Goal: Information Seeking & Learning: Learn about a topic

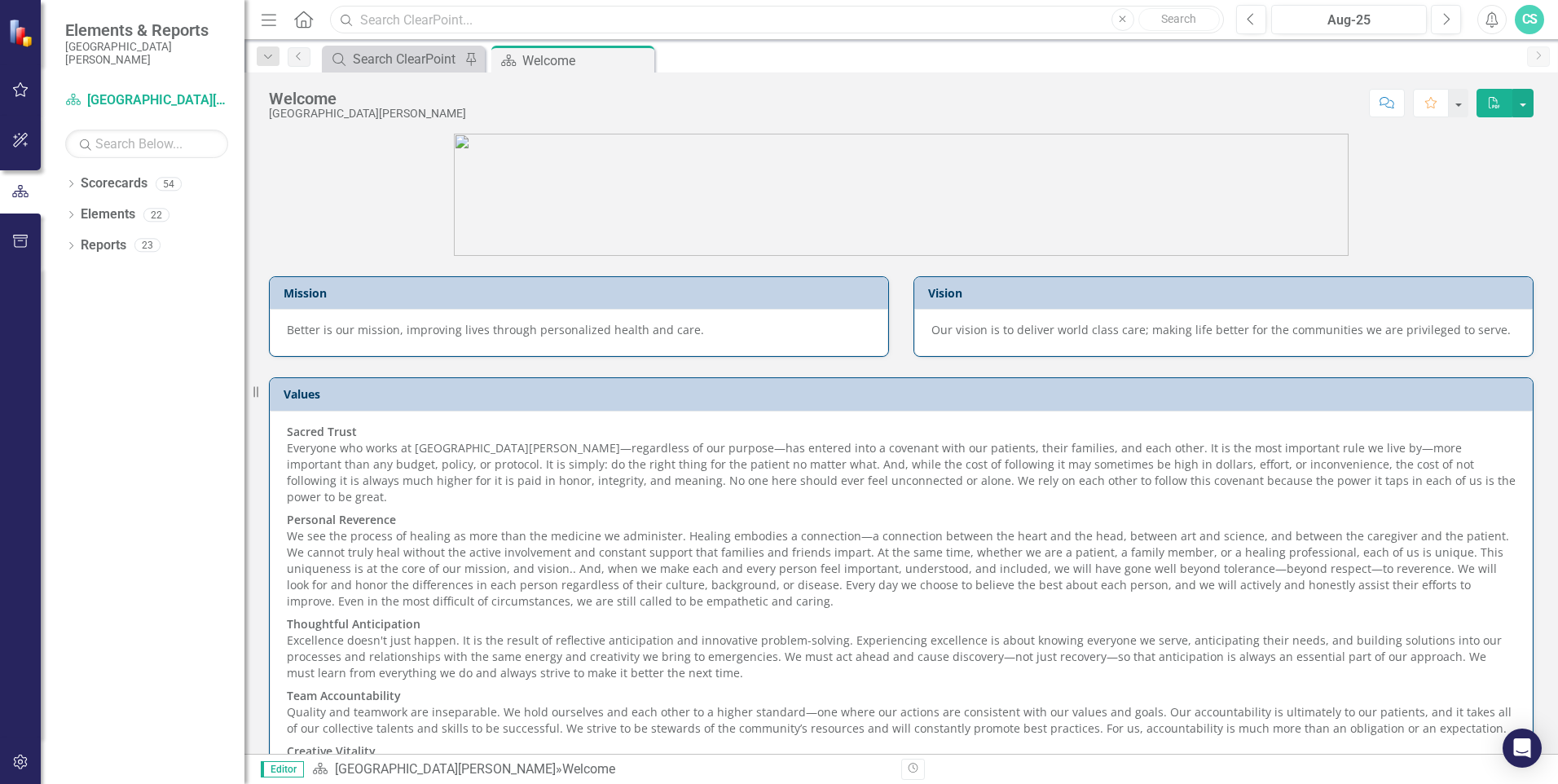
click at [505, 11] on input "text" at bounding box center [777, 19] width 894 height 28
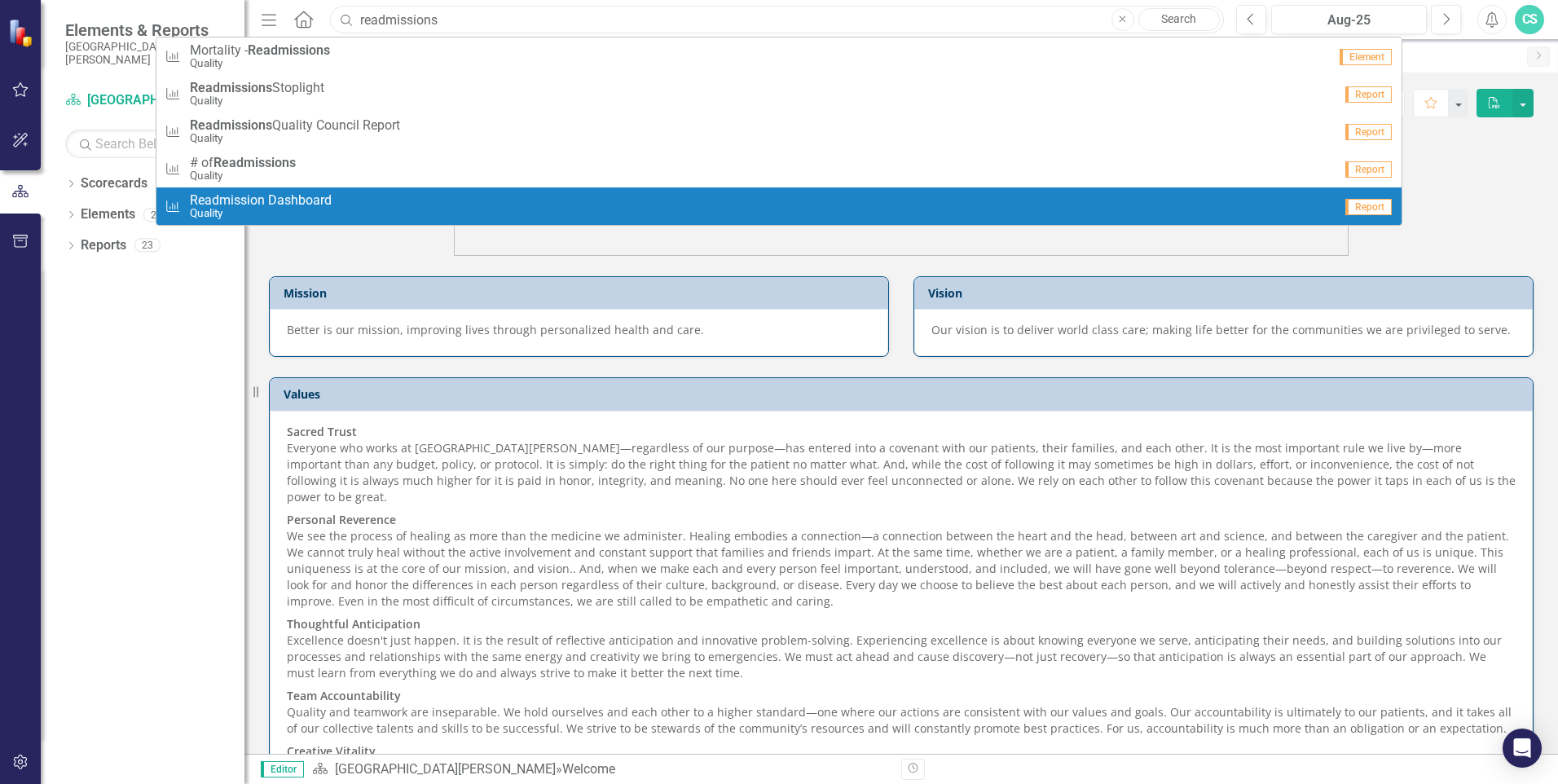
type input "readmissions"
click at [228, 210] on small "Quality" at bounding box center [260, 213] width 141 height 13
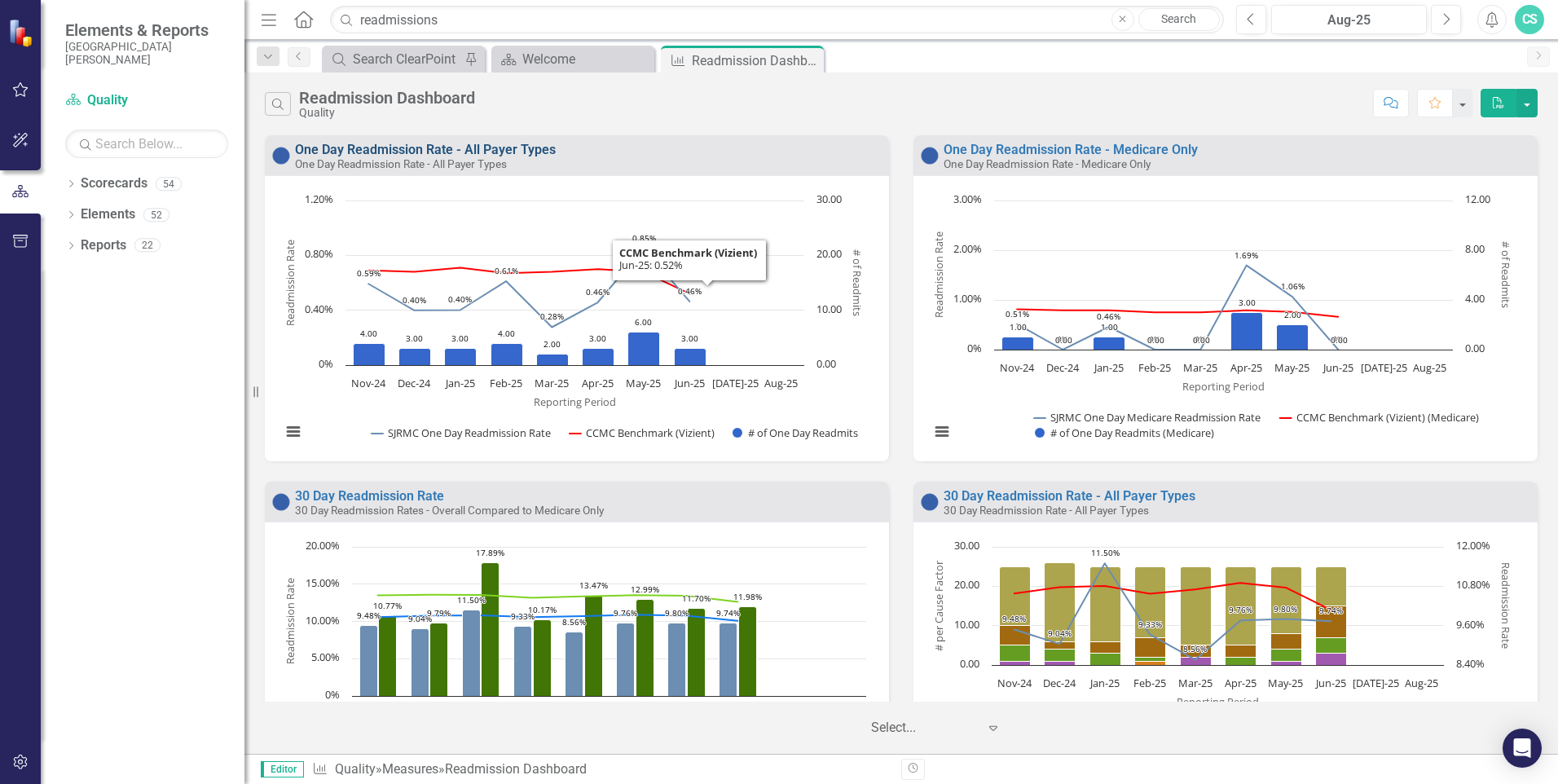
click at [544, 153] on link "One Day Readmission Rate - All Payer Types" at bounding box center [425, 149] width 260 height 15
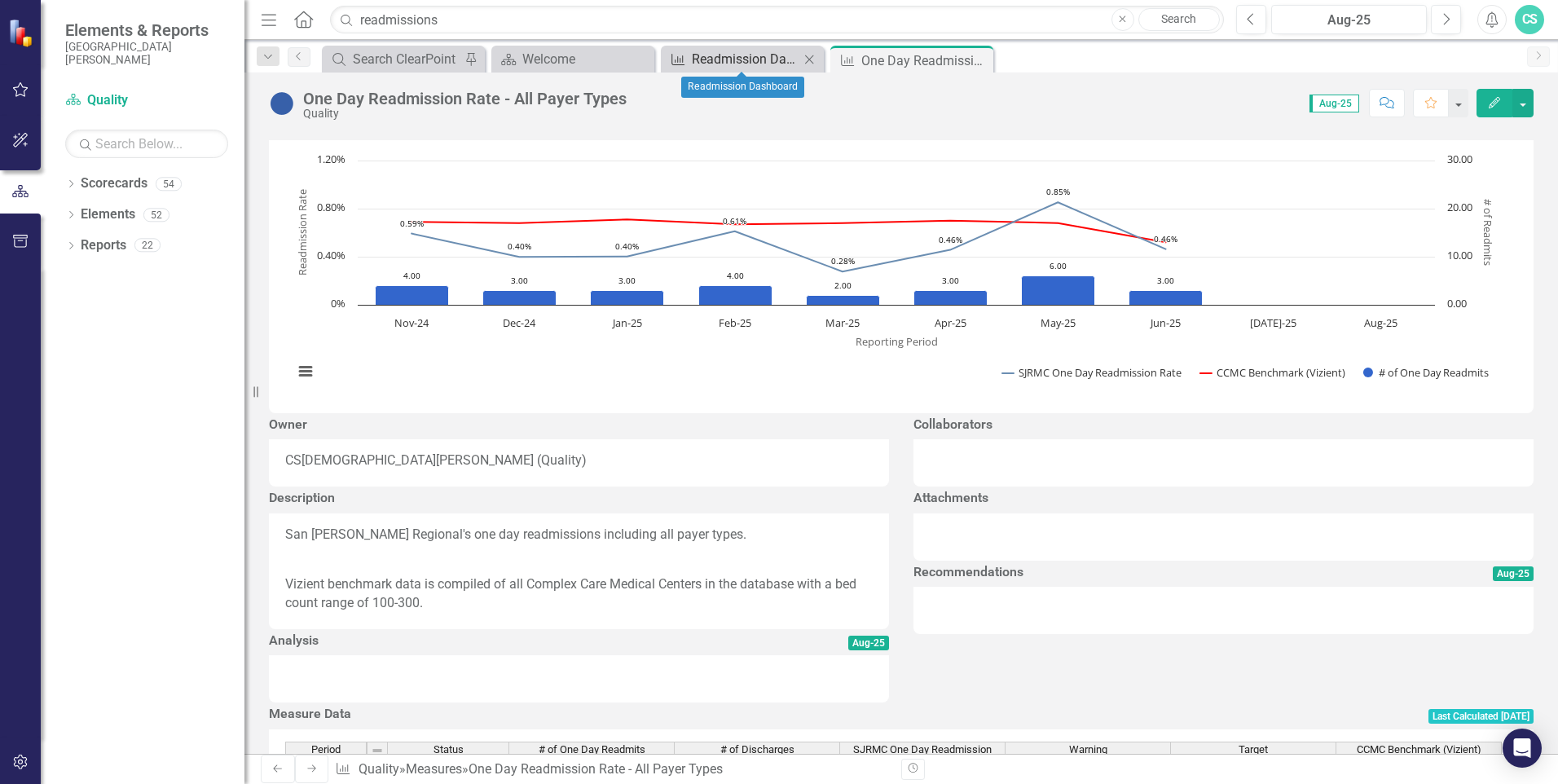
click at [760, 61] on div "Readmission Dashboard" at bounding box center [746, 58] width 107 height 20
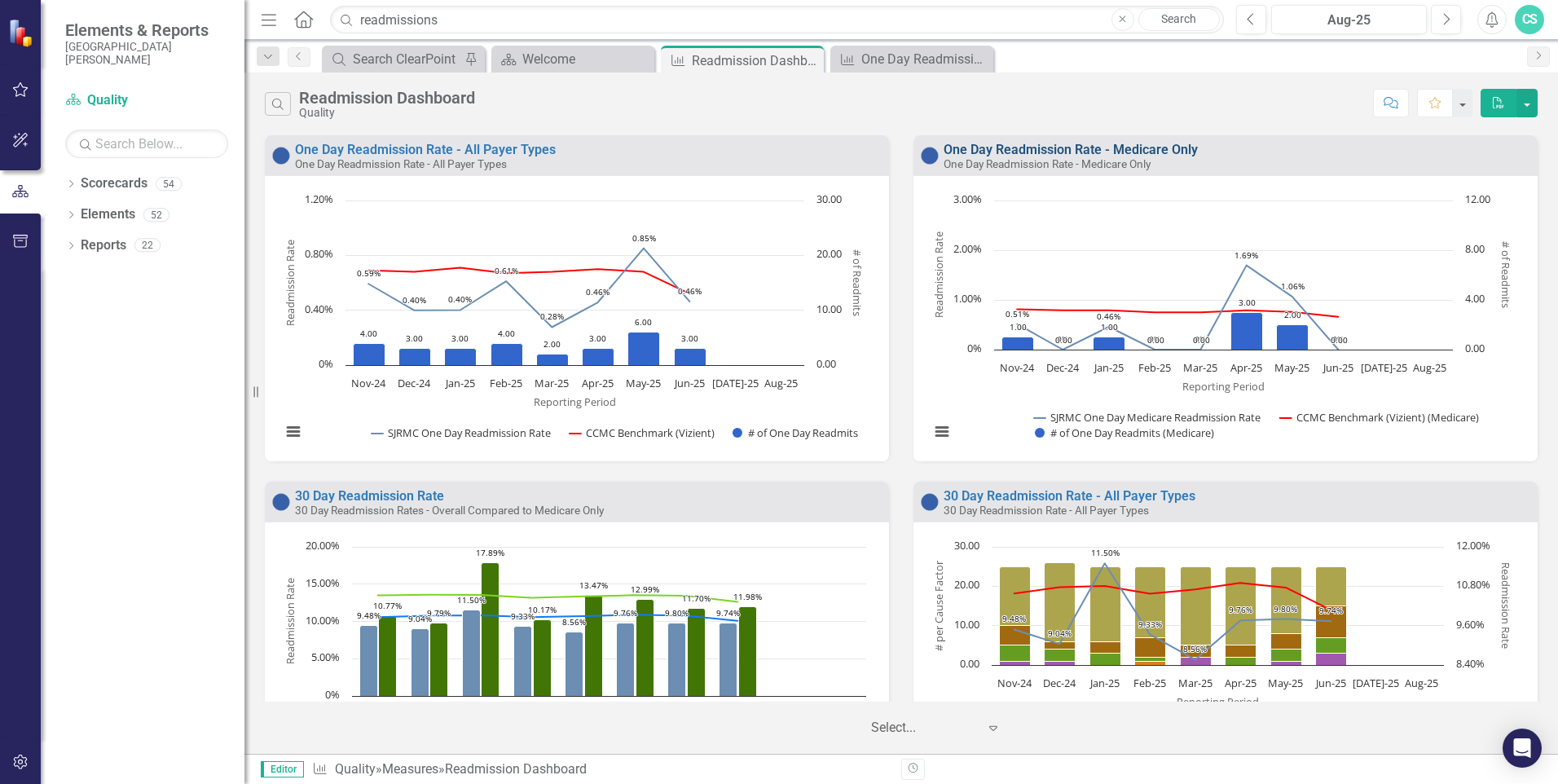
click at [1023, 149] on link "One Day Readmission Rate - Medicare Only" at bounding box center [1071, 149] width 255 height 15
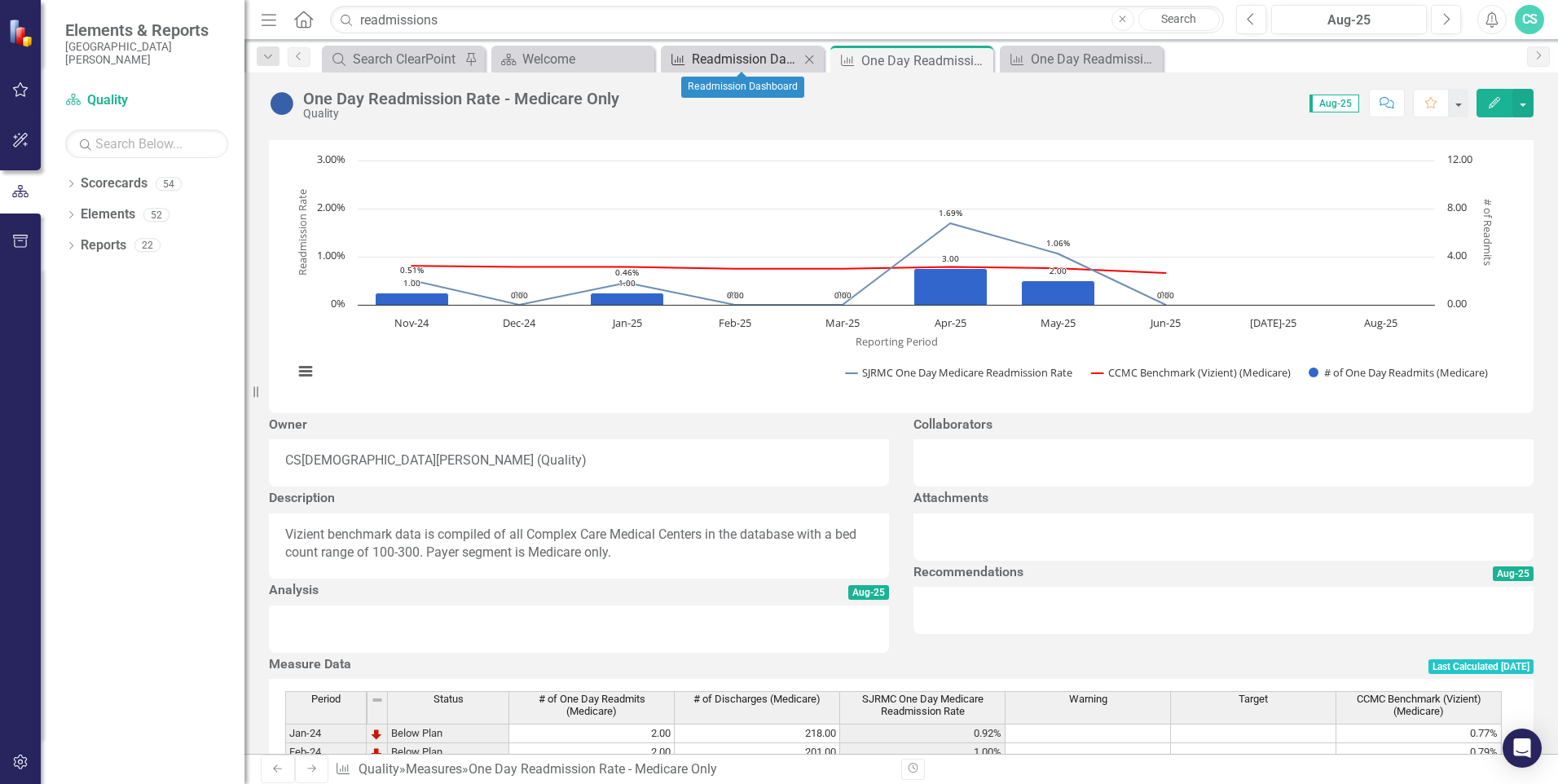
click at [723, 61] on div "Readmission Dashboard" at bounding box center [746, 58] width 107 height 20
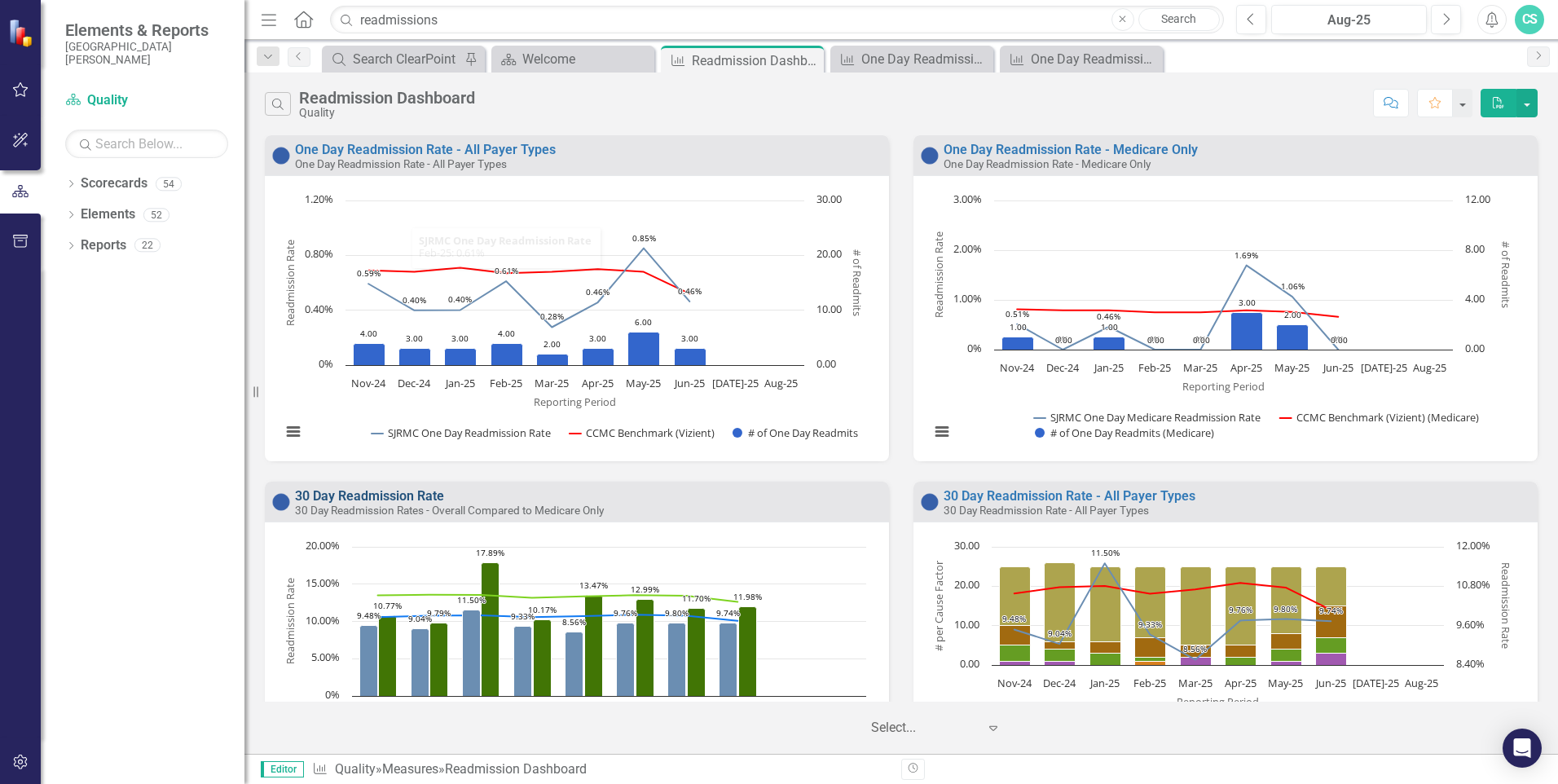
click at [401, 498] on link "30 Day Readmission Rate" at bounding box center [370, 496] width 149 height 15
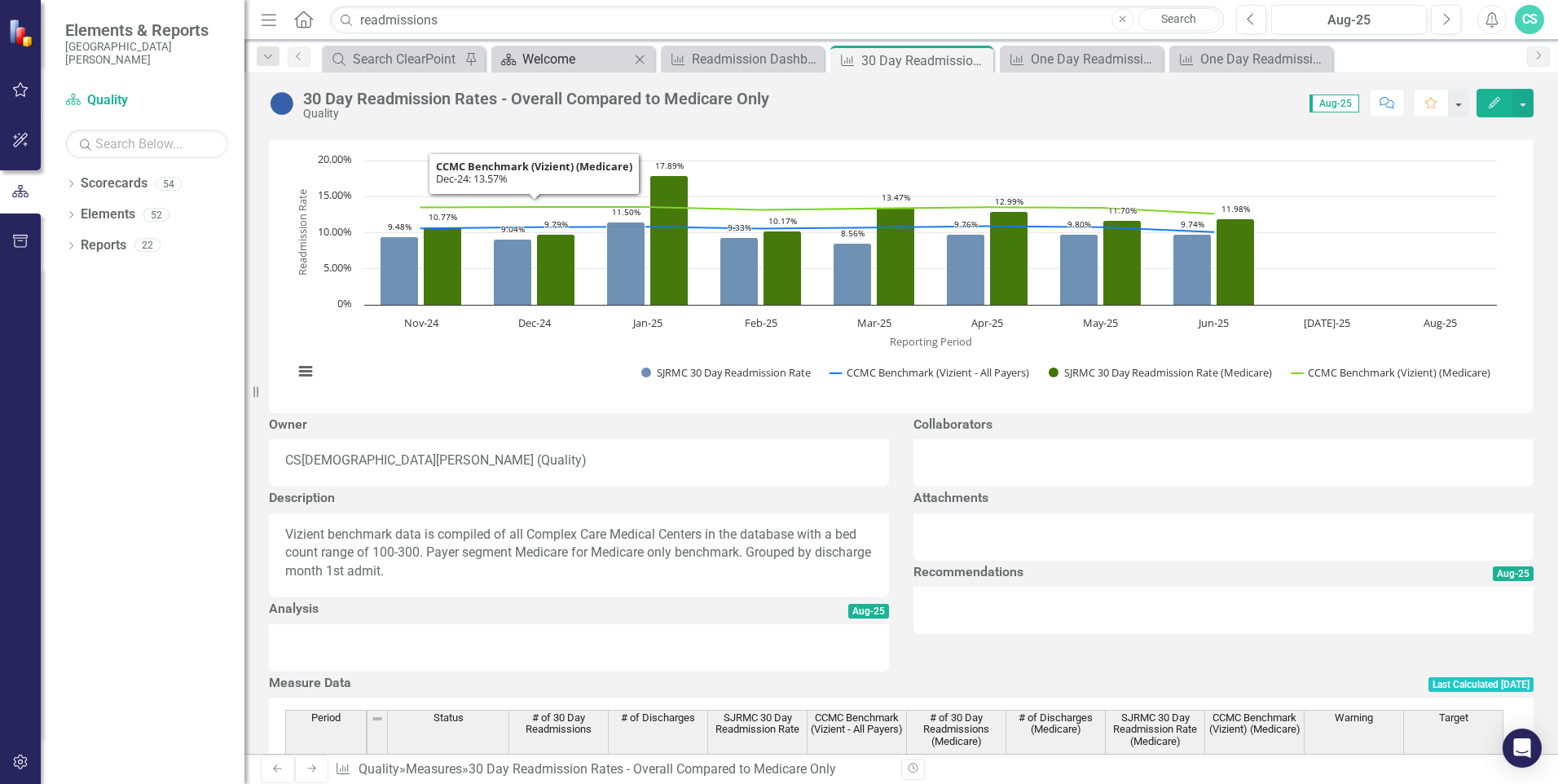
click at [543, 54] on div "Welcome" at bounding box center [575, 58] width 107 height 20
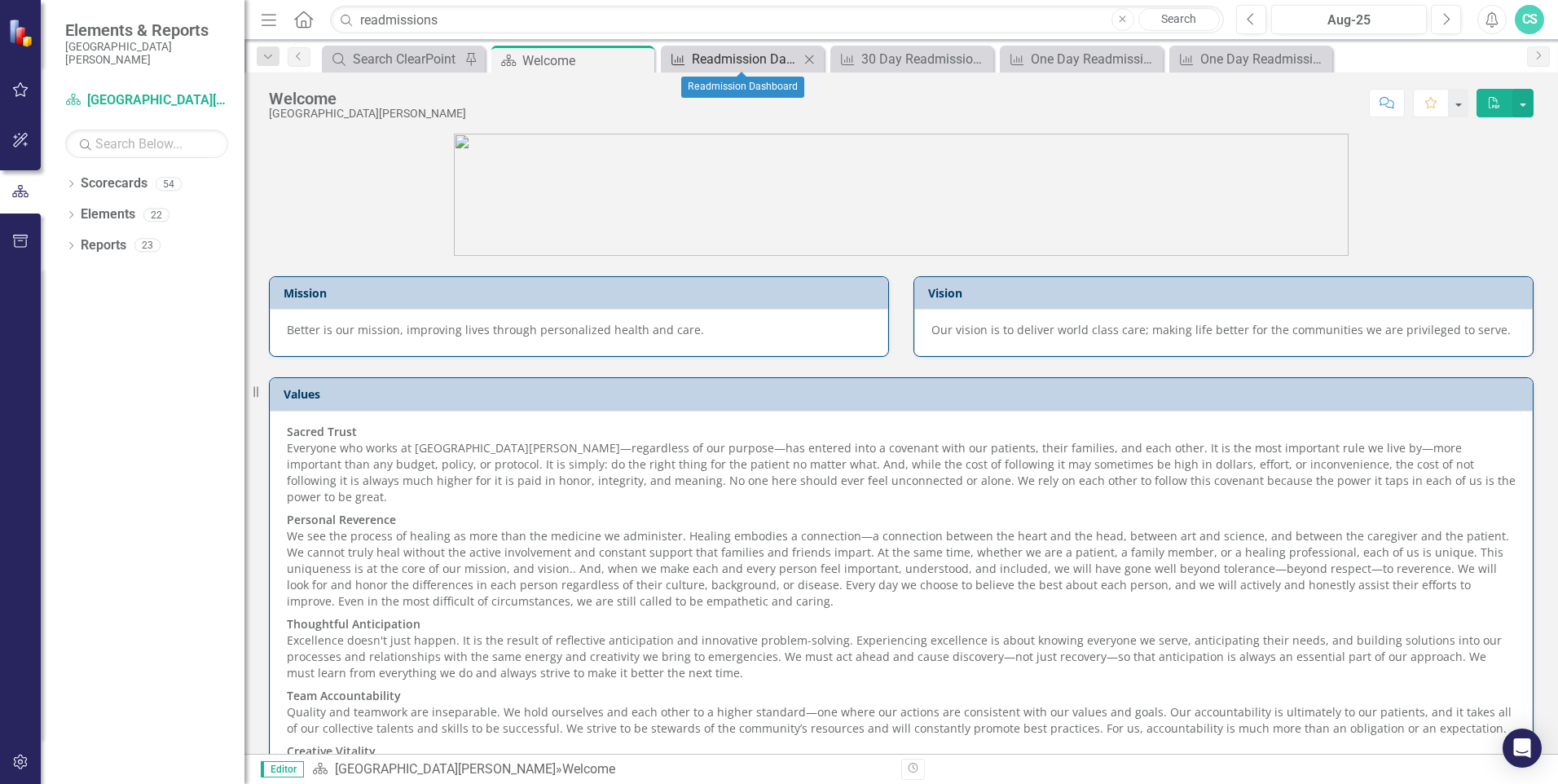
click at [748, 59] on div "Readmission Dashboard" at bounding box center [746, 58] width 107 height 20
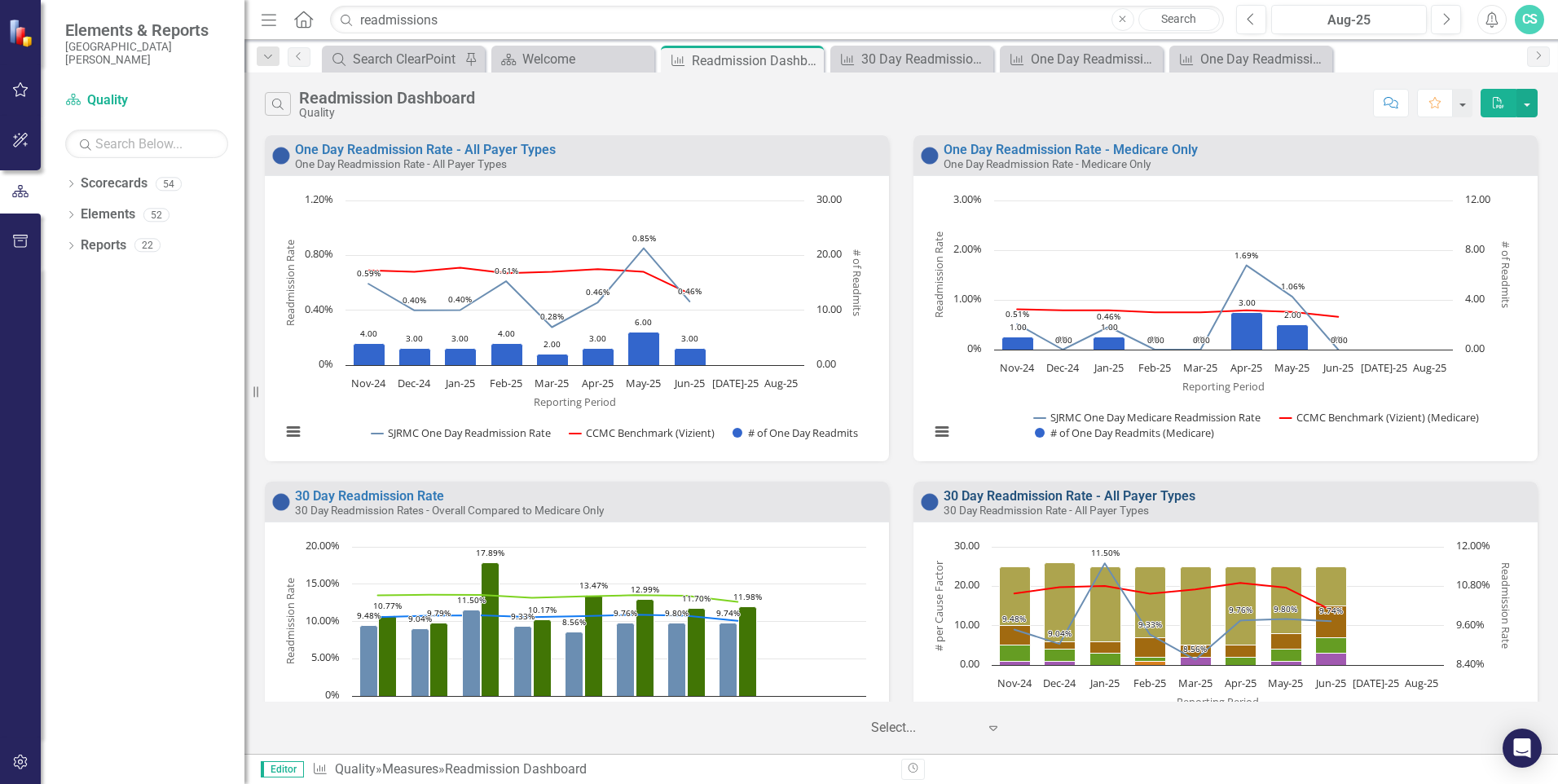
click at [978, 494] on link "30 Day Readmission Rate - All Payer Types" at bounding box center [1070, 496] width 252 height 15
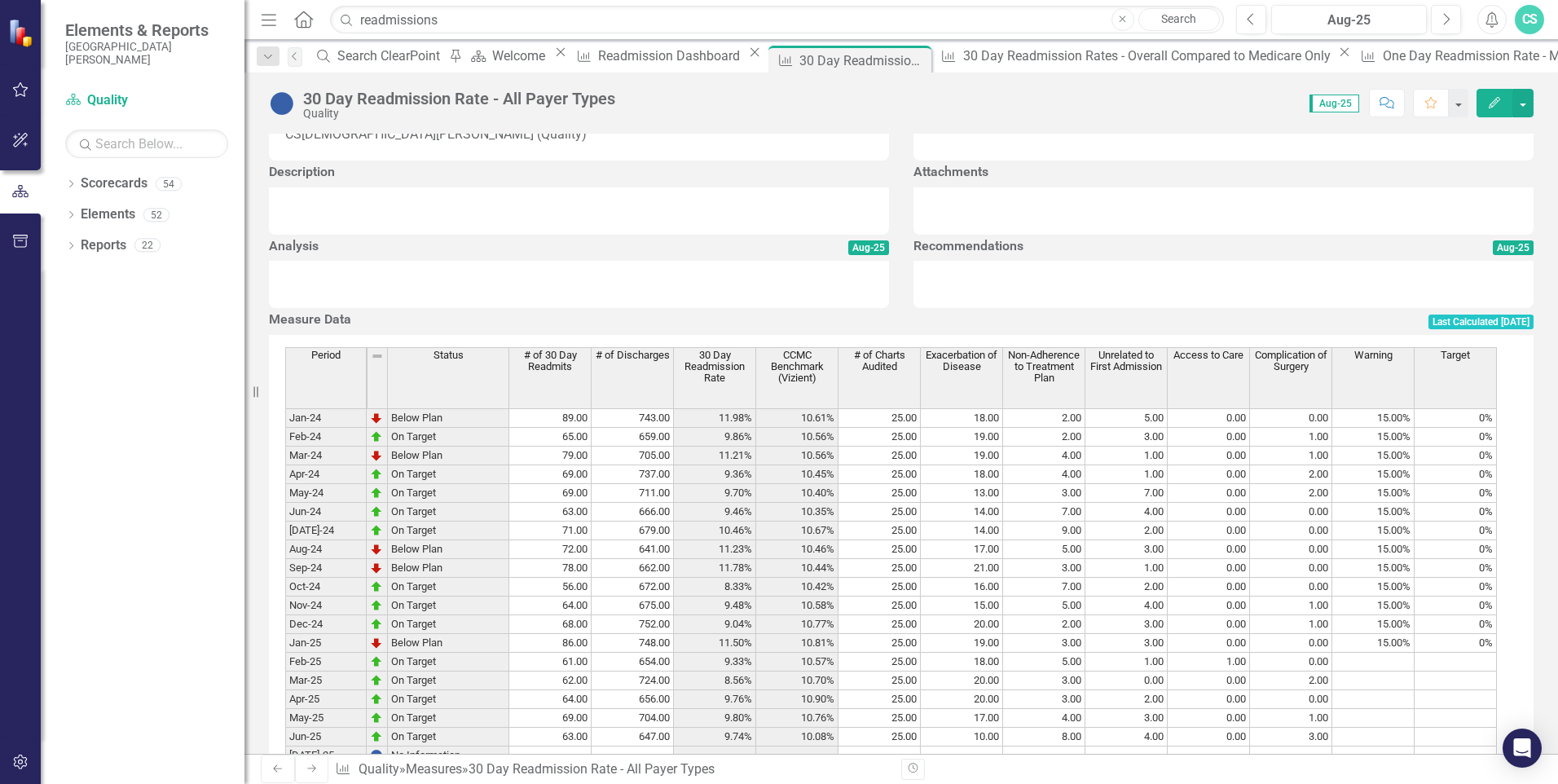
scroll to position [596, 0]
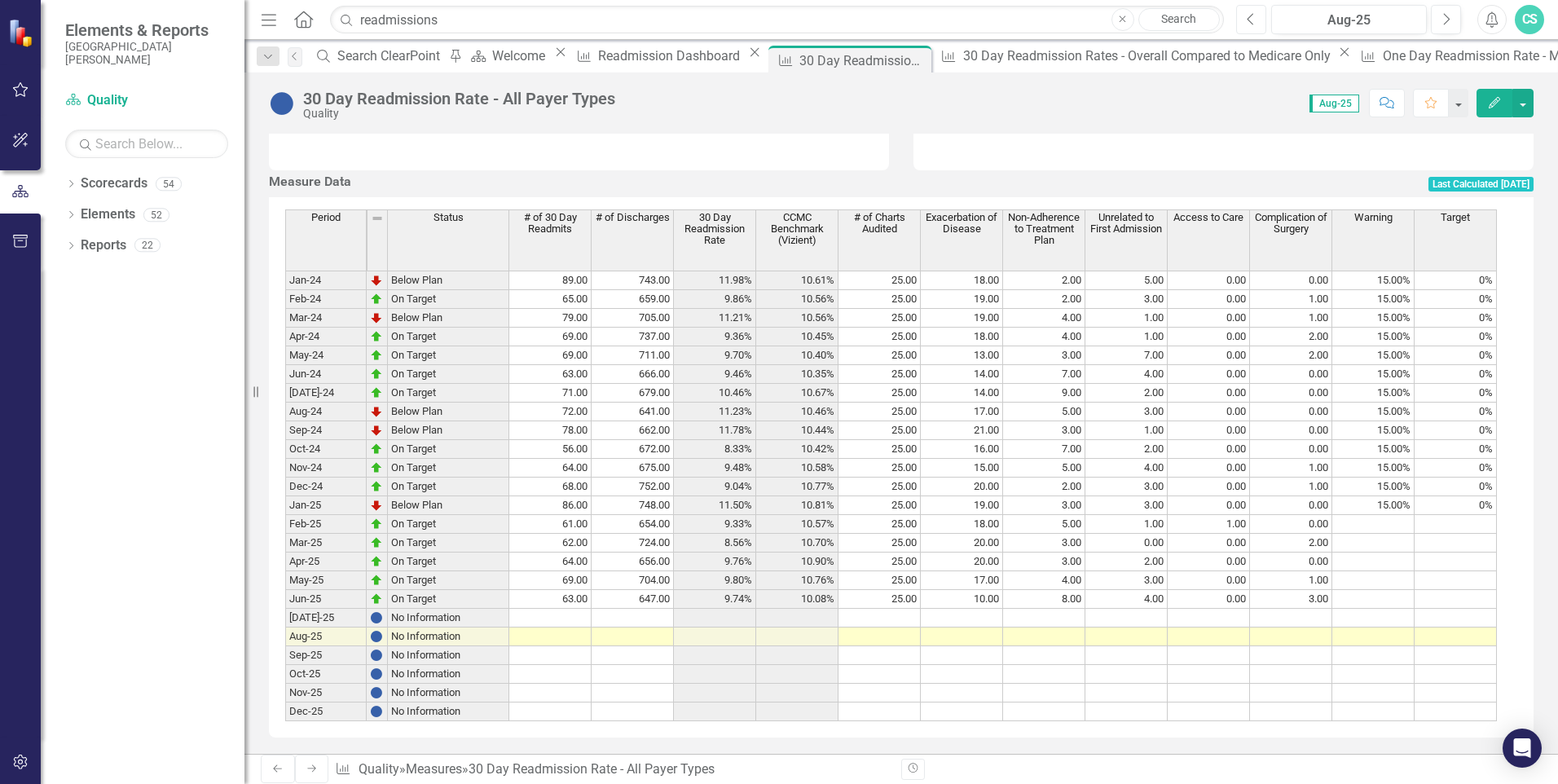
click at [1257, 15] on button "Previous" at bounding box center [1251, 19] width 30 height 29
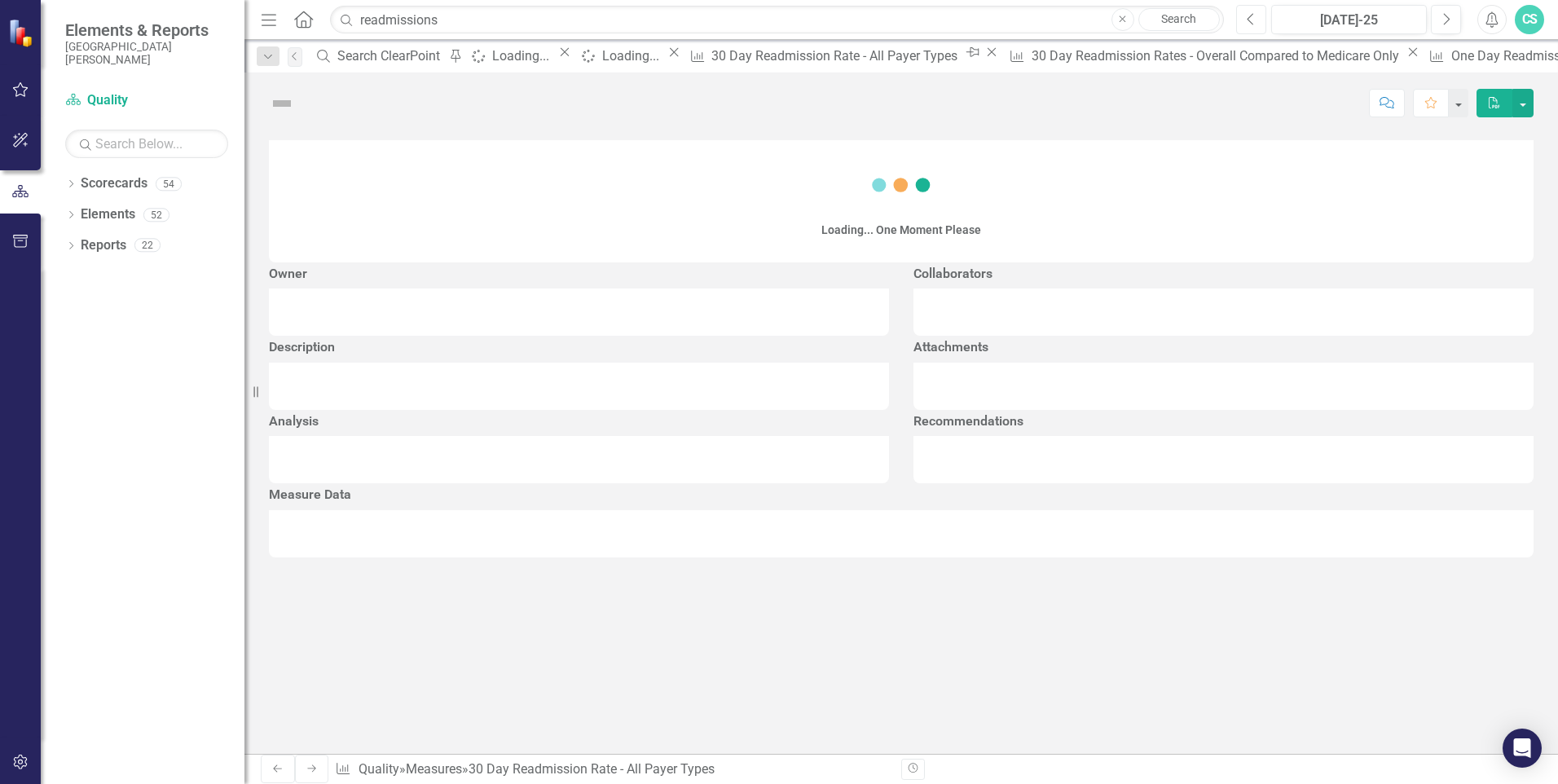
click at [1257, 15] on button "Previous" at bounding box center [1251, 19] width 30 height 29
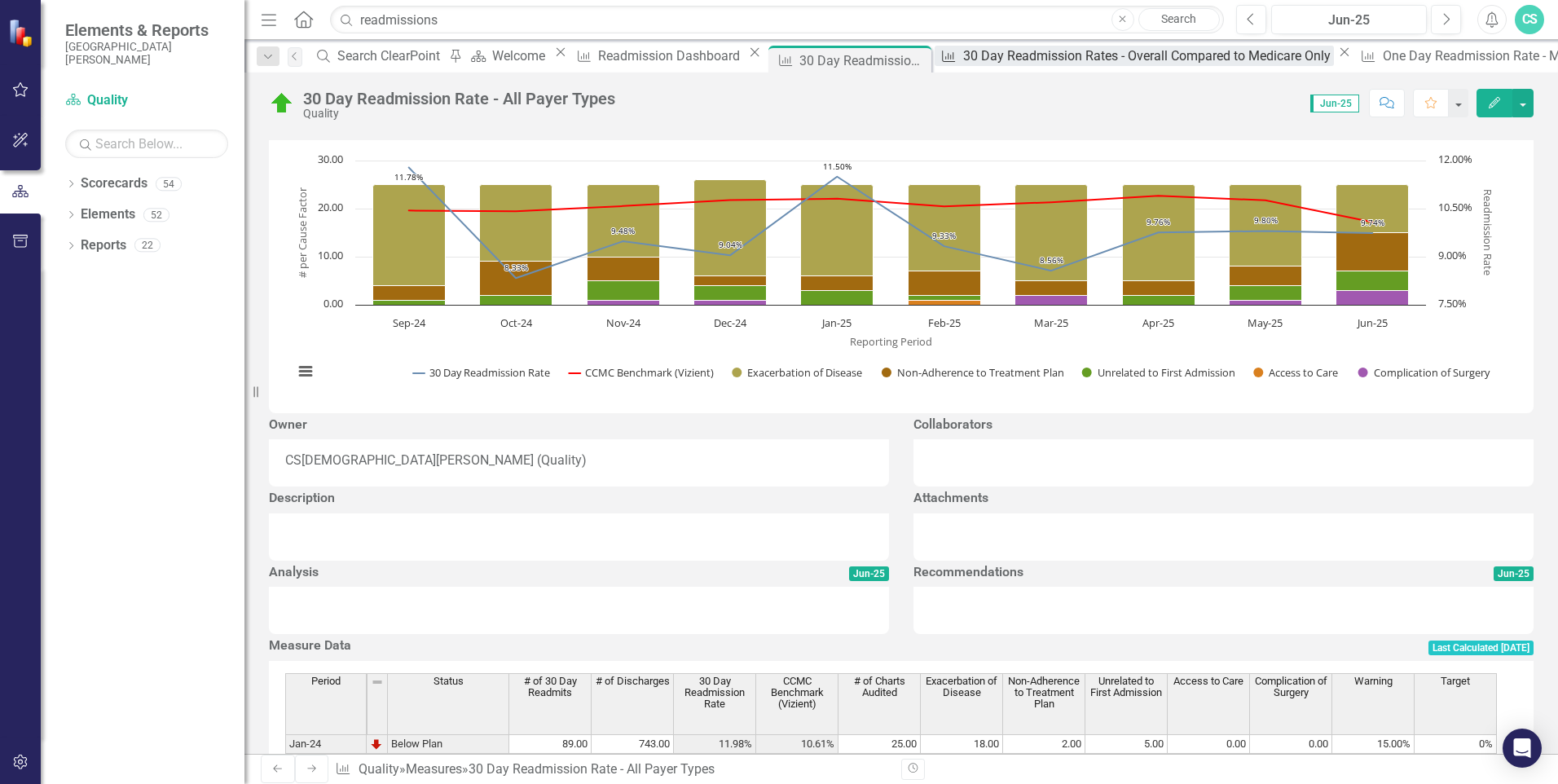
click at [993, 63] on div "30 Day Readmission Rates - Overall Compared to Medicare Only" at bounding box center [1148, 55] width 371 height 20
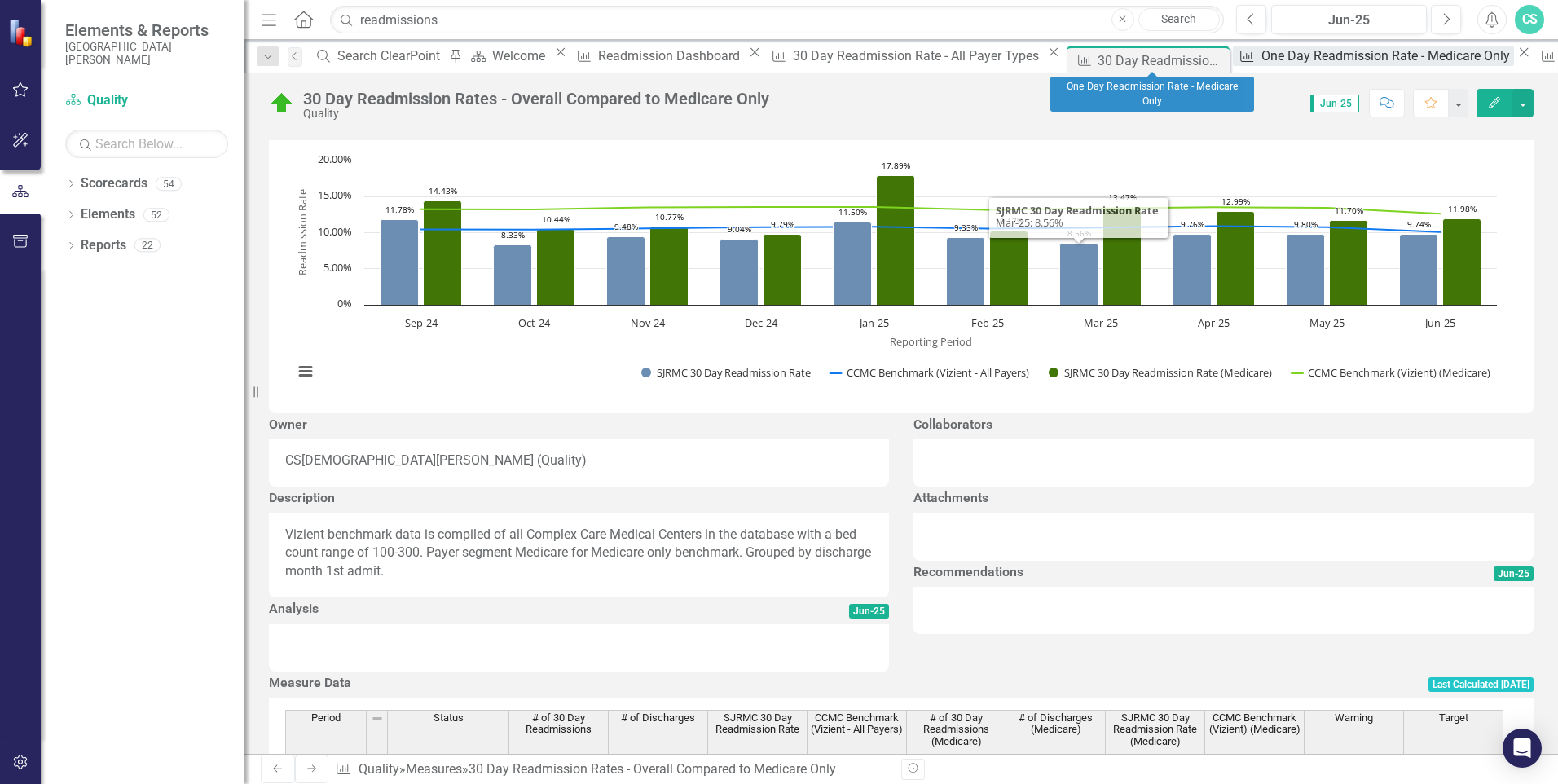
click at [1262, 57] on div "One Day Readmission Rate - Medicare Only" at bounding box center [1388, 55] width 253 height 20
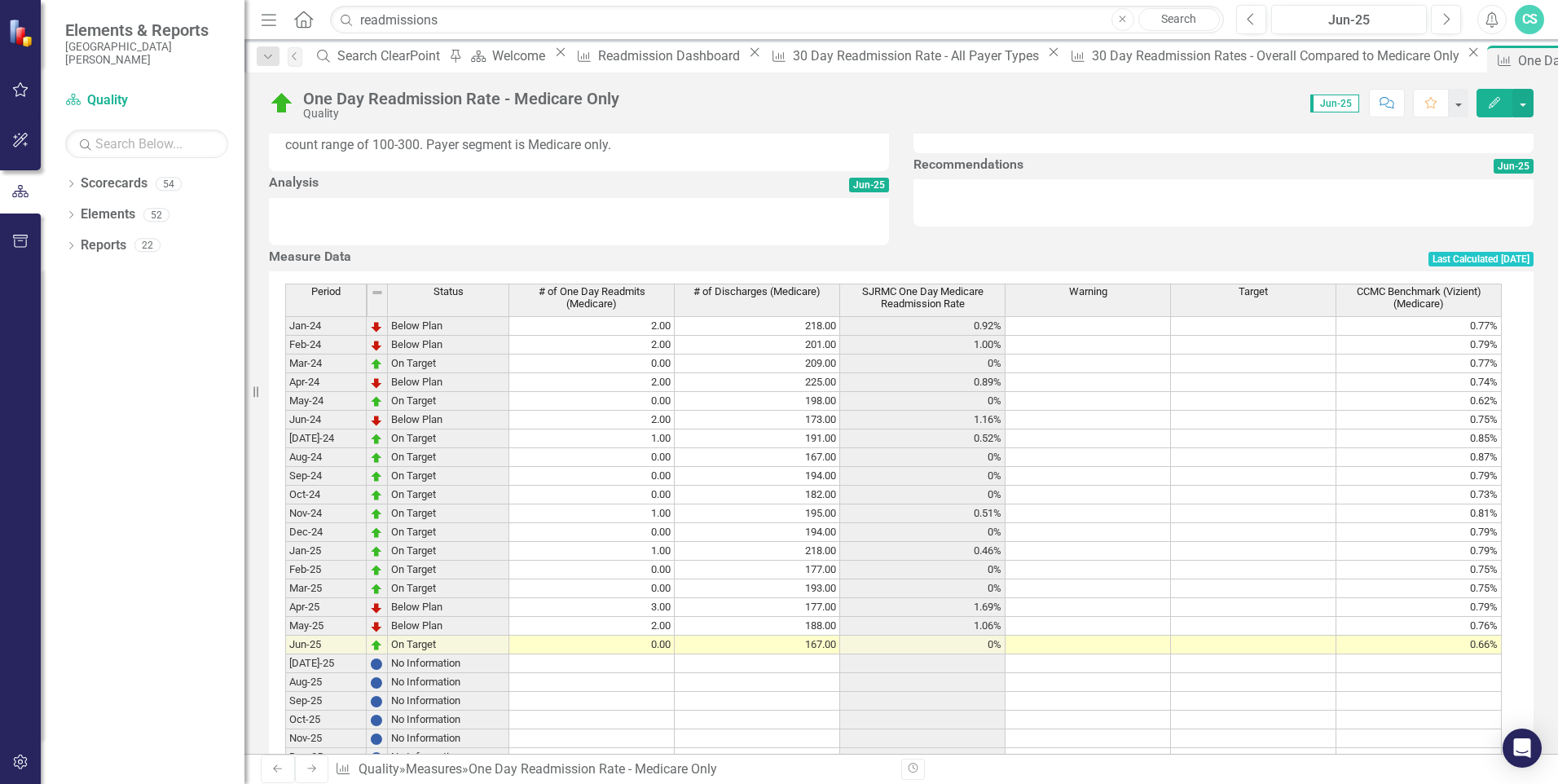
scroll to position [587, 0]
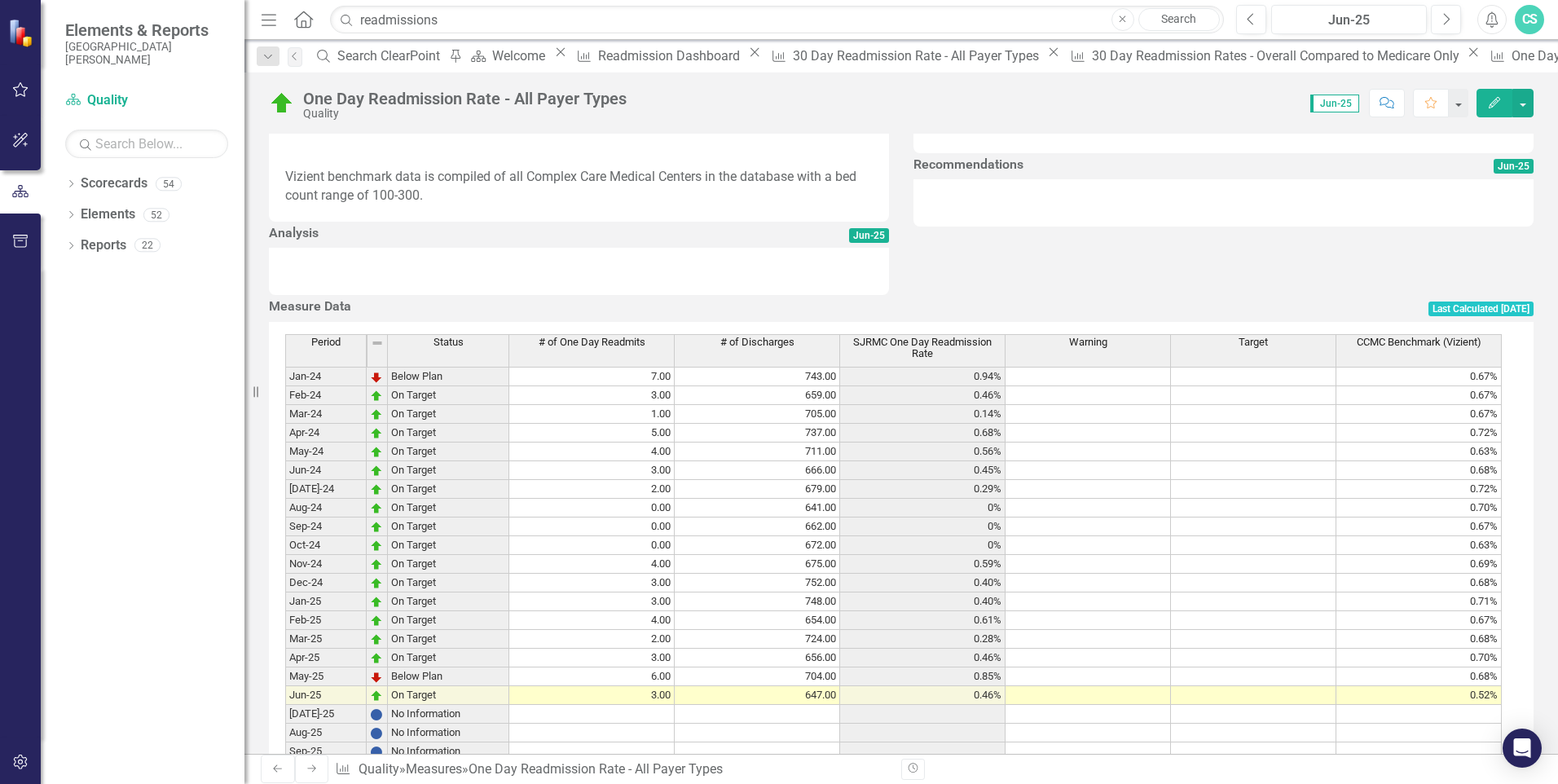
scroll to position [636, 0]
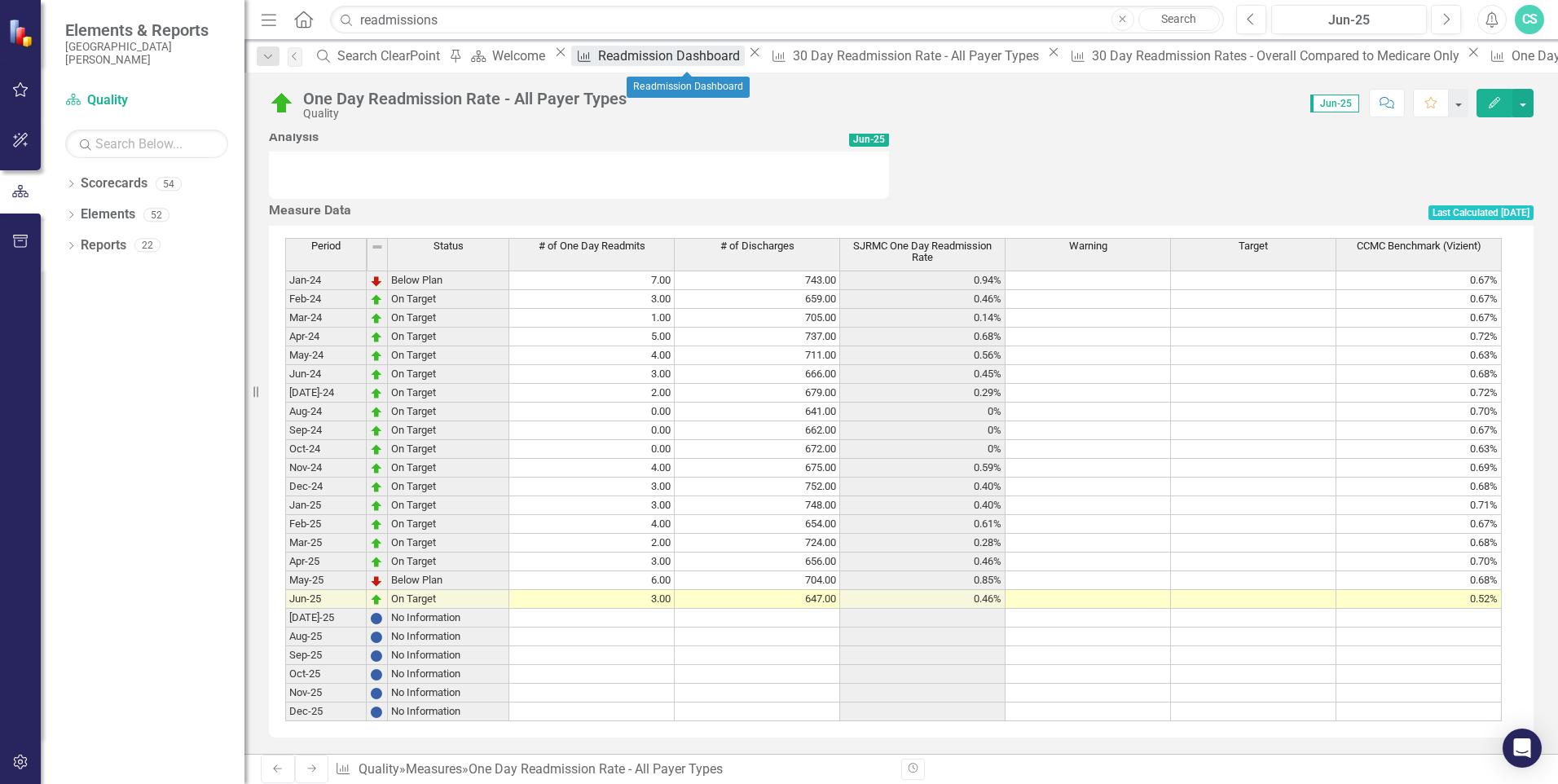
click at [675, 56] on div "Readmission Dashboard" at bounding box center [671, 55] width 146 height 20
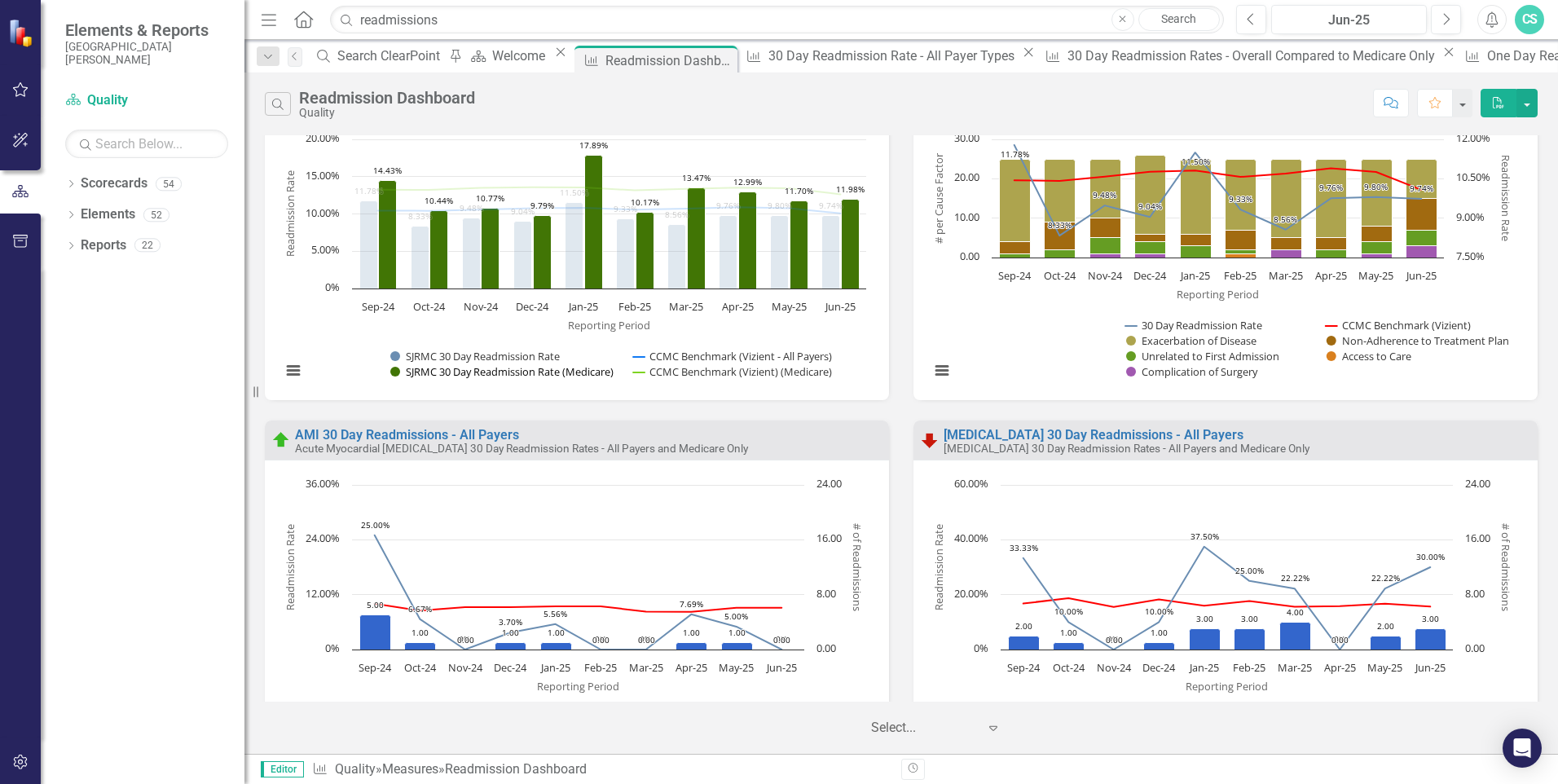
scroll to position [489, 0]
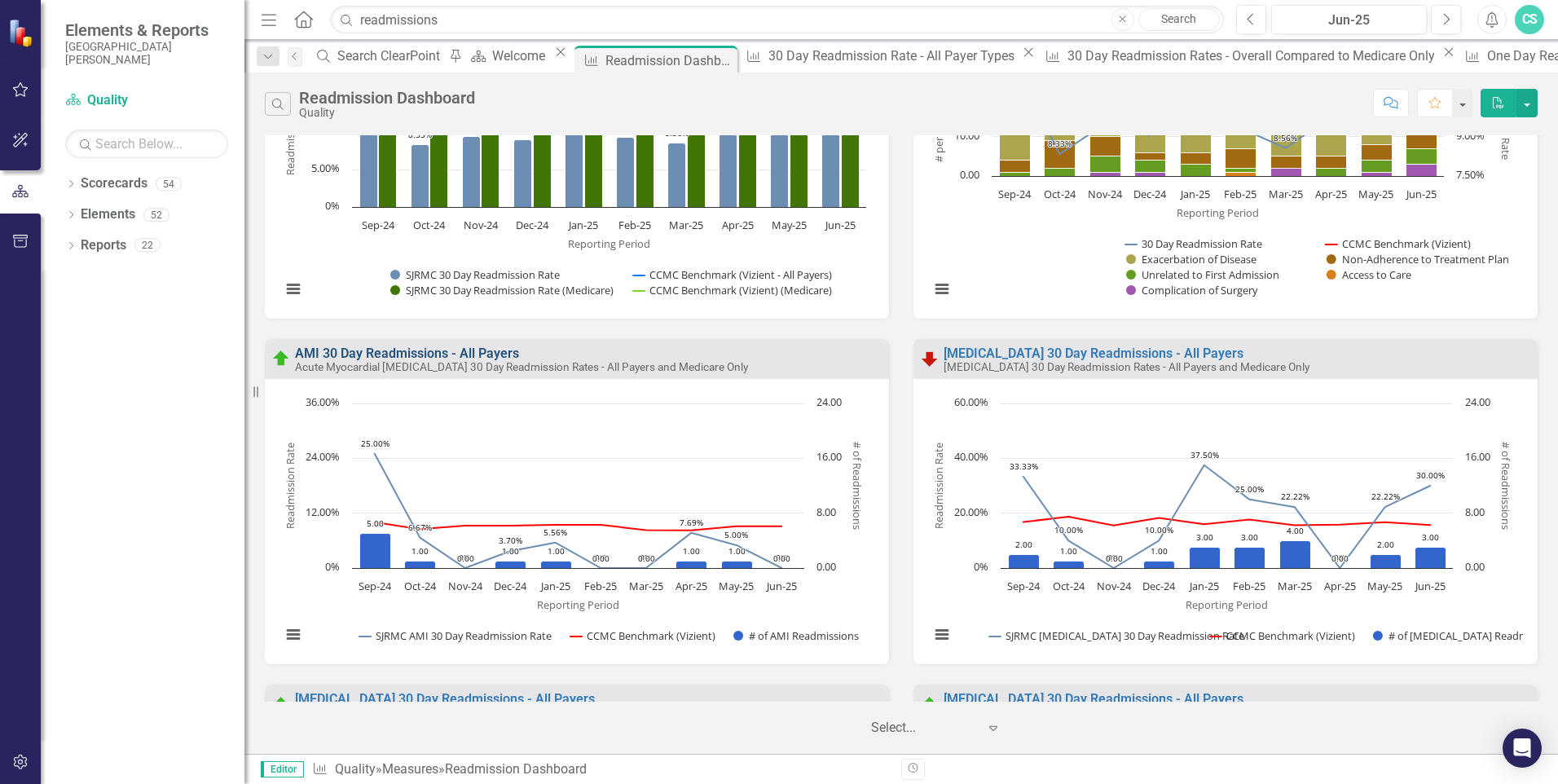
click at [490, 349] on link "AMI 30 Day Readmissions - All Payers" at bounding box center [407, 353] width 224 height 15
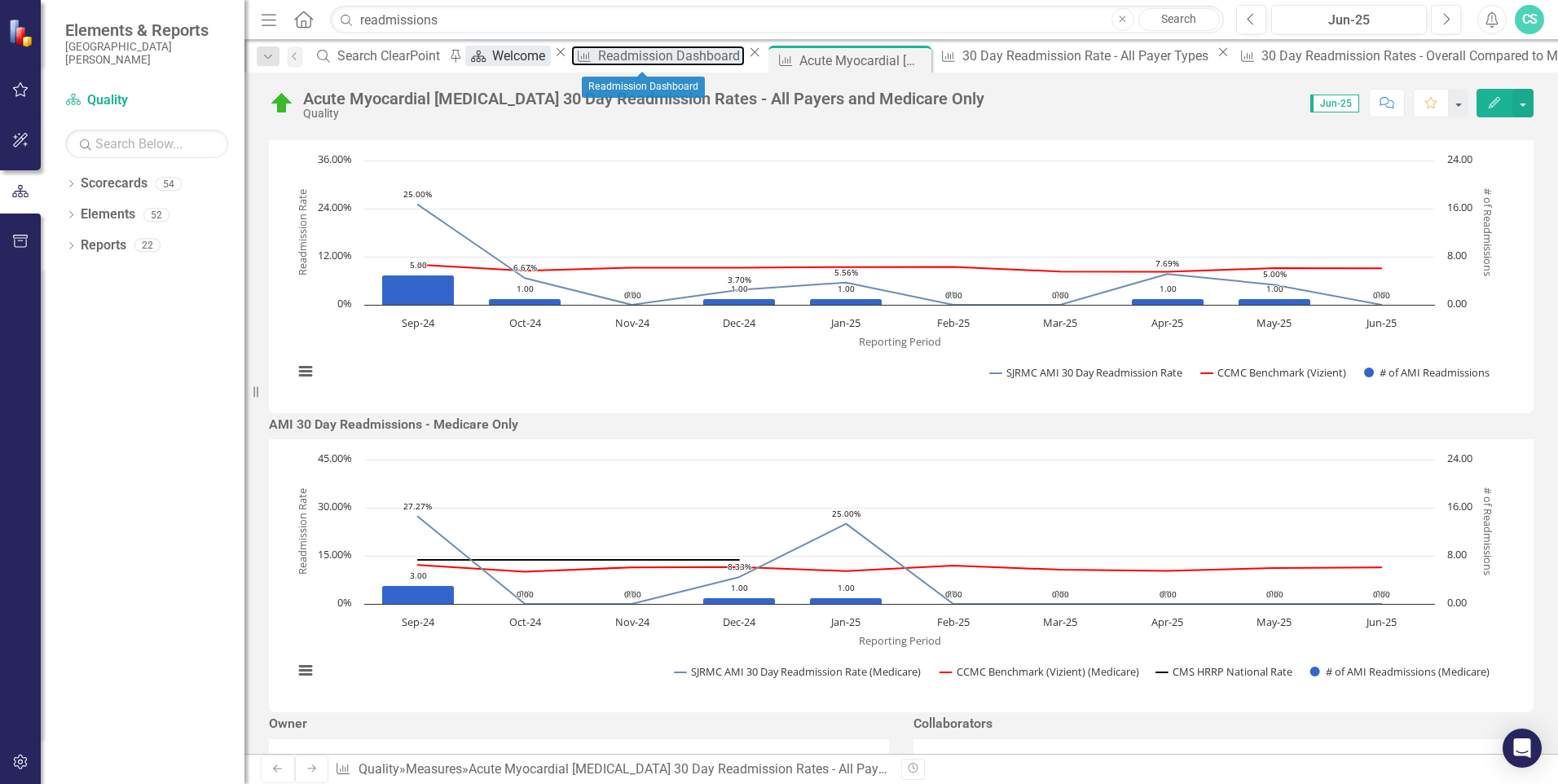
drag, startPoint x: 611, startPoint y: 62, endPoint x: 546, endPoint y: 64, distance: 65.0
click at [611, 62] on div "Readmission Dashboard" at bounding box center [671, 55] width 146 height 20
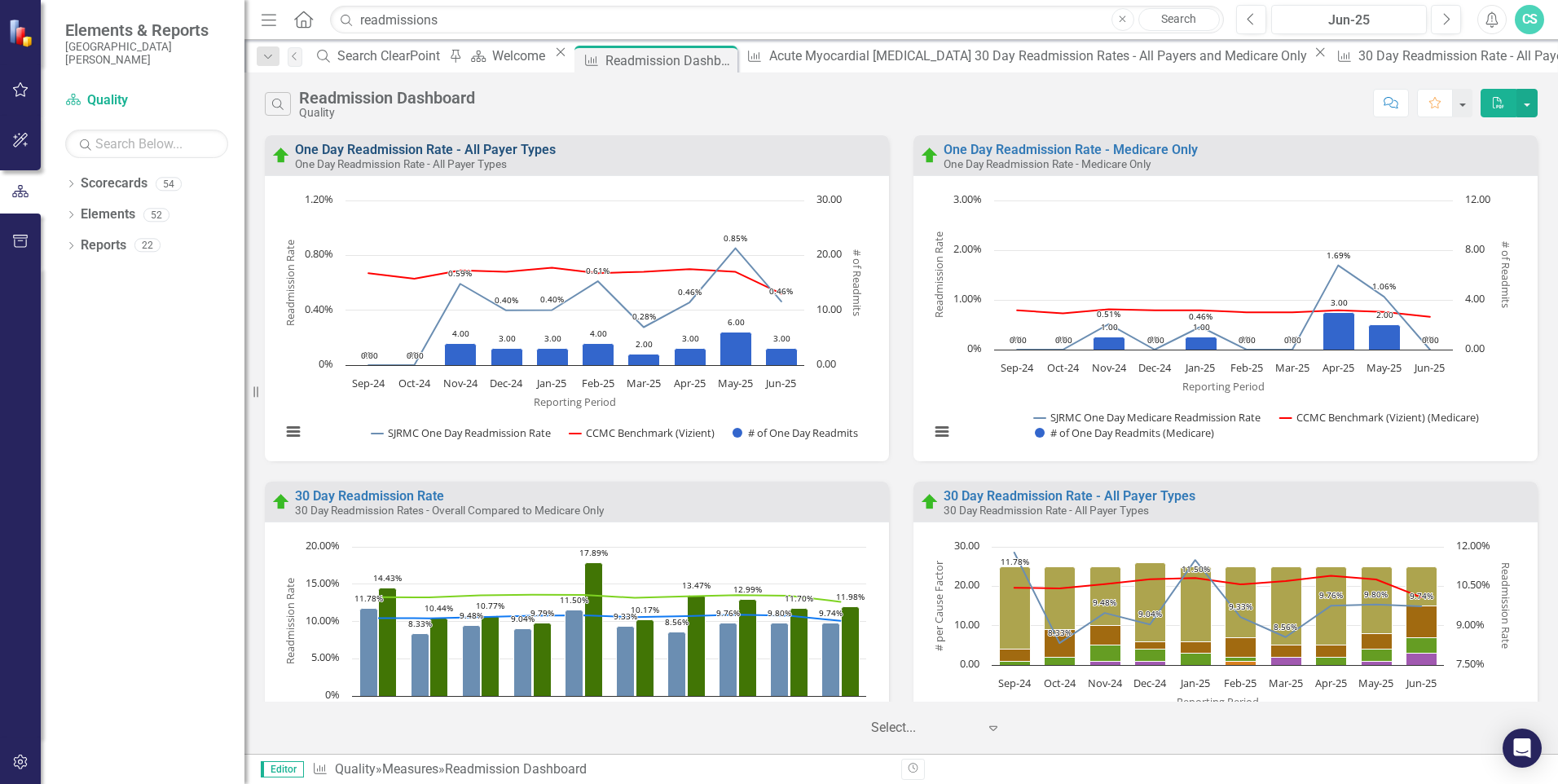
click at [465, 148] on link "One Day Readmission Rate - All Payer Types" at bounding box center [425, 149] width 260 height 15
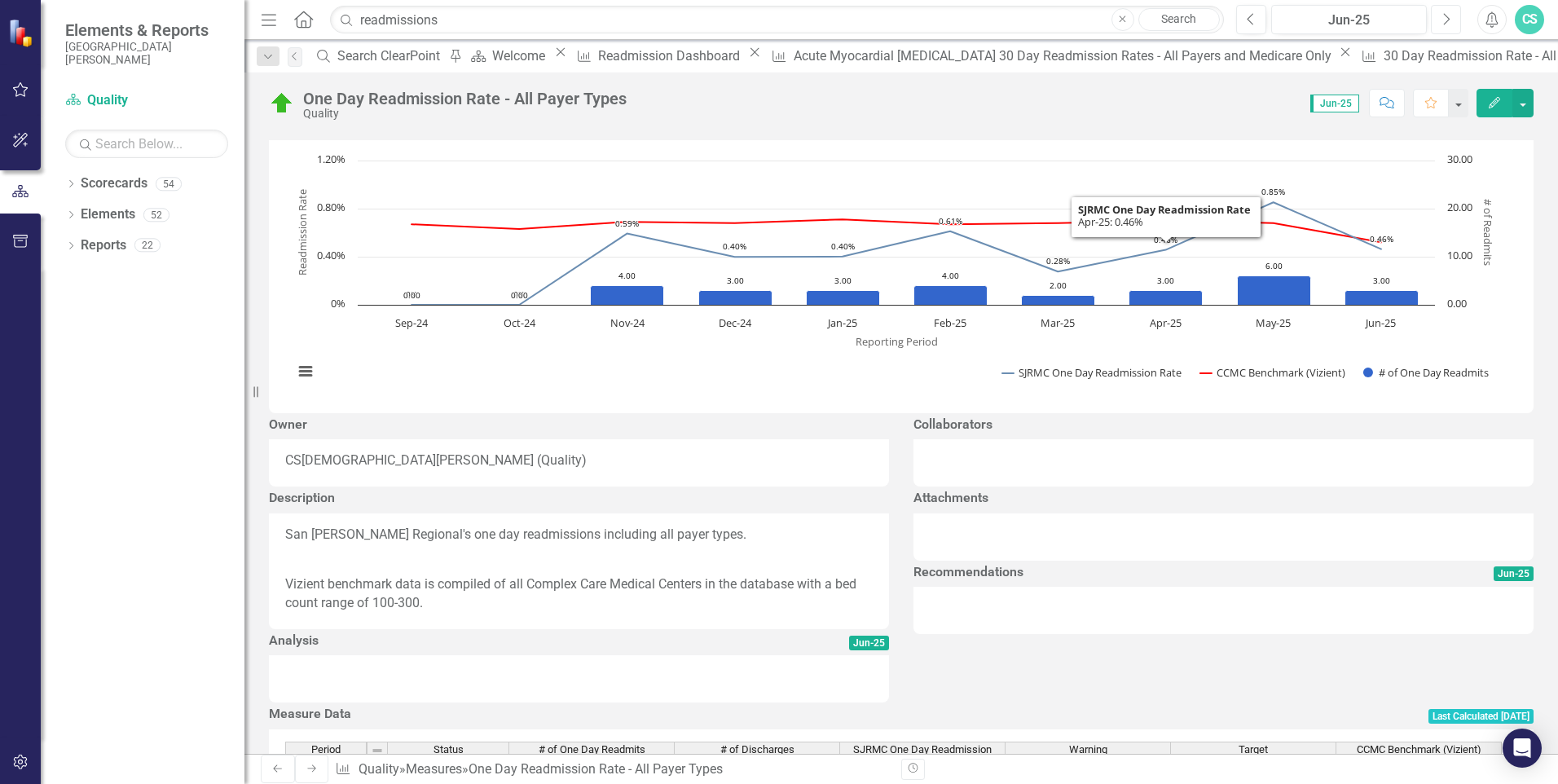
click at [1446, 23] on icon "button" at bounding box center [1447, 18] width 7 height 12
